Goal: Information Seeking & Learning: Learn about a topic

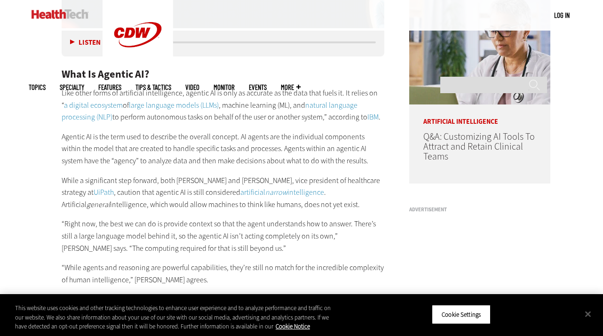
scroll to position [723, 0]
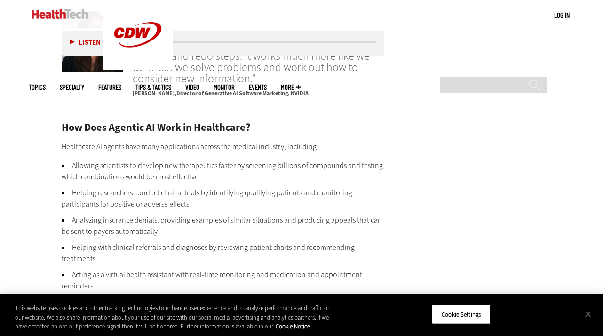
scroll to position [1314, 0]
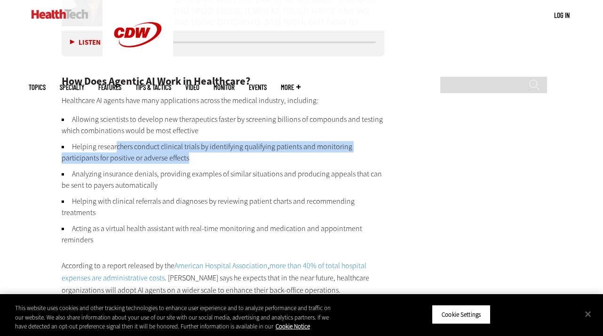
drag, startPoint x: 115, startPoint y: 146, endPoint x: 209, endPoint y: 154, distance: 94.4
click at [209, 154] on li "Helping researchers conduct clinical trials by identifying qualifying patients …" at bounding box center [223, 152] width 323 height 23
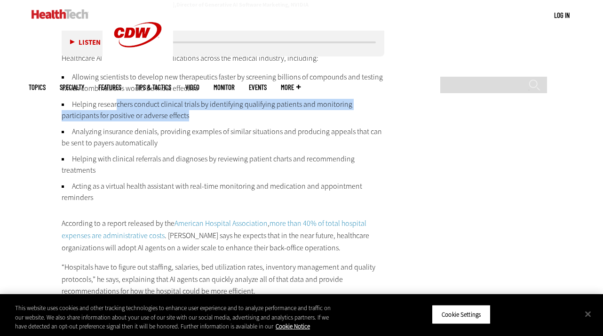
scroll to position [1408, 0]
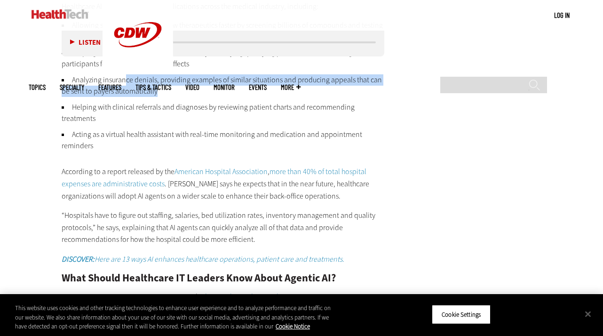
drag, startPoint x: 124, startPoint y: 78, endPoint x: 232, endPoint y: 89, distance: 109.2
click at [232, 89] on li "Analyzing insurance denials, providing examples of similar situations and produ…" at bounding box center [223, 85] width 323 height 23
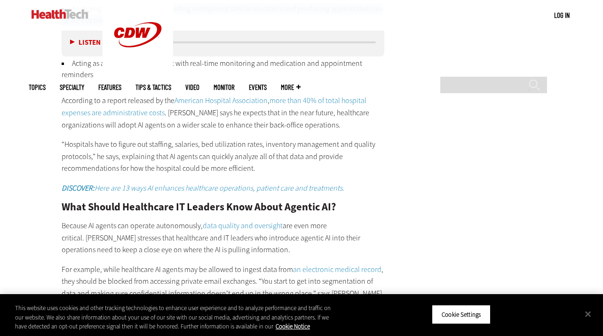
scroll to position [1549, 0]
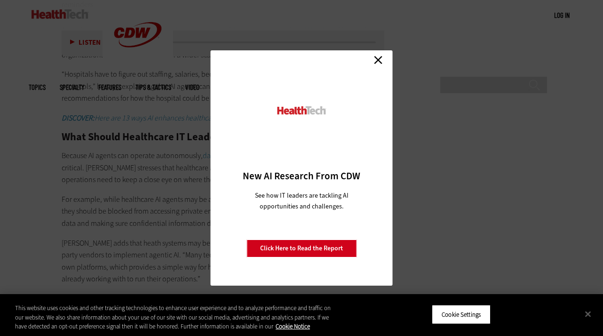
click at [378, 59] on link "Close" at bounding box center [378, 60] width 14 height 14
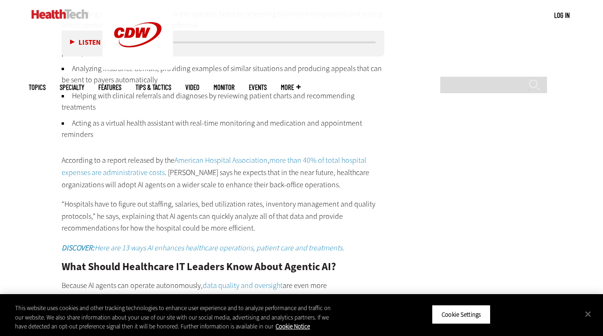
scroll to position [1408, 0]
